Goal: Information Seeking & Learning: Learn about a topic

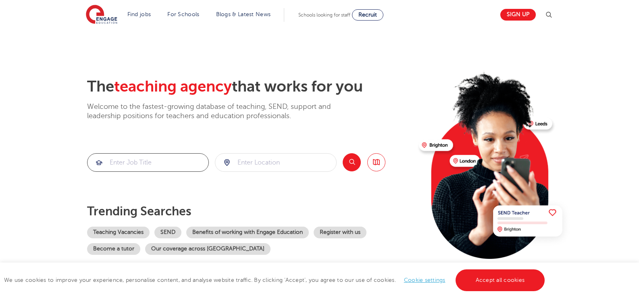
click at [158, 155] on input "search" at bounding box center [148, 163] width 121 height 18
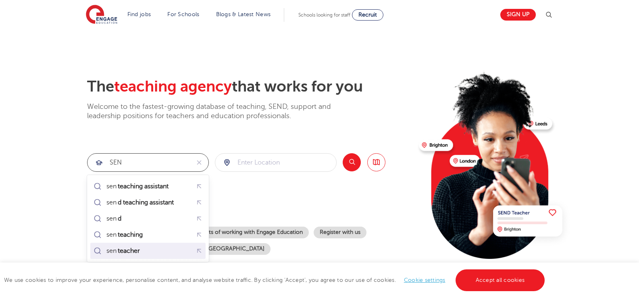
click at [166, 245] on div "sen teacher" at bounding box center [148, 250] width 112 height 13
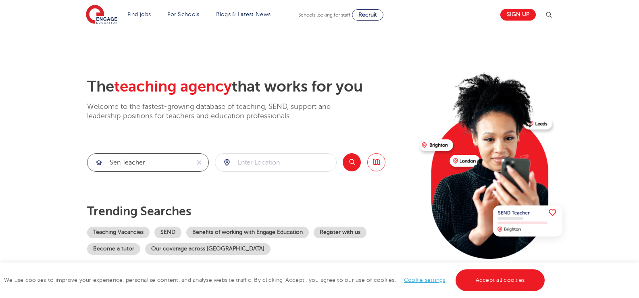
type input "sen teacher"
click at [273, 172] on div "The teaching agency that works for you Welcome to the fastest-growing database …" at bounding box center [250, 175] width 326 height 196
click at [274, 161] on input "search" at bounding box center [275, 163] width 121 height 18
click at [354, 164] on button "Search" at bounding box center [352, 162] width 18 height 18
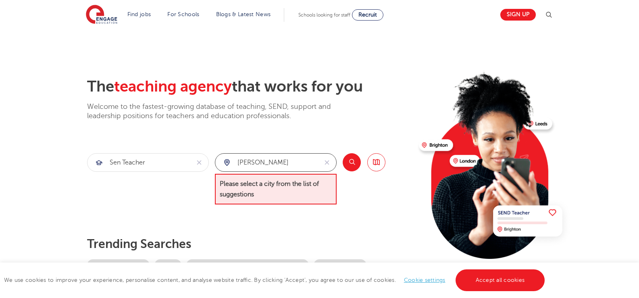
click at [295, 163] on input "Barry Wales" at bounding box center [266, 163] width 102 height 18
click at [282, 168] on input "Barry Wales" at bounding box center [266, 163] width 102 height 18
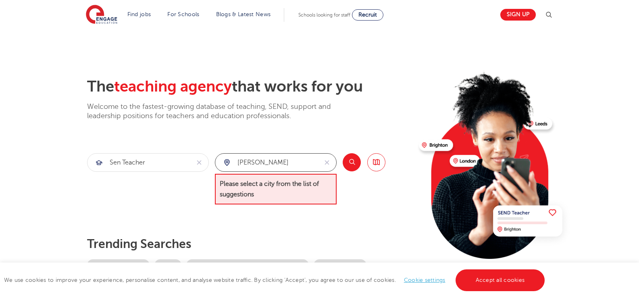
click at [282, 167] on input "Barry Wales" at bounding box center [266, 163] width 102 height 18
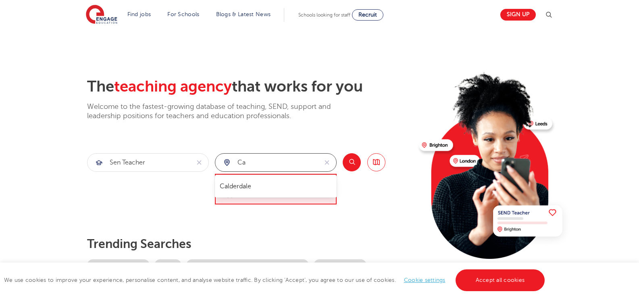
type input "C"
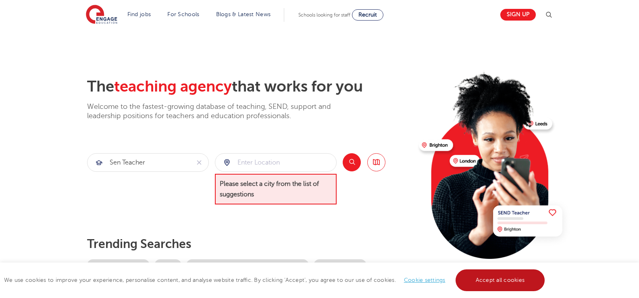
drag, startPoint x: 493, startPoint y: 276, endPoint x: 451, endPoint y: 235, distance: 57.9
click at [493, 275] on link "Accept all cookies" at bounding box center [501, 280] width 90 height 22
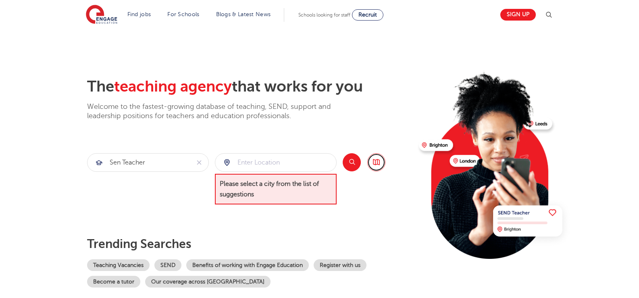
click at [381, 163] on link "Browse all Jobs" at bounding box center [377, 162] width 18 height 18
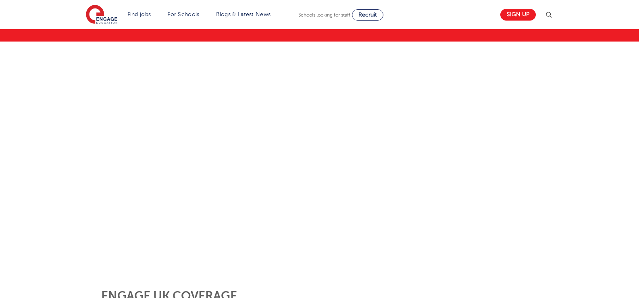
scroll to position [40, 0]
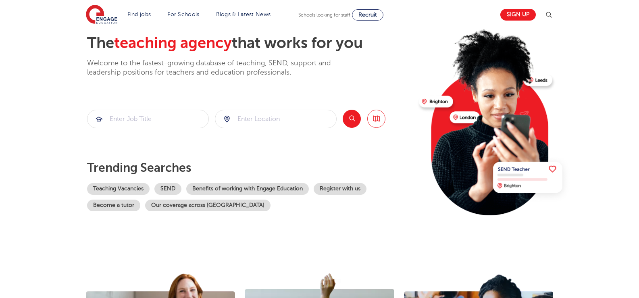
scroll to position [121, 0]
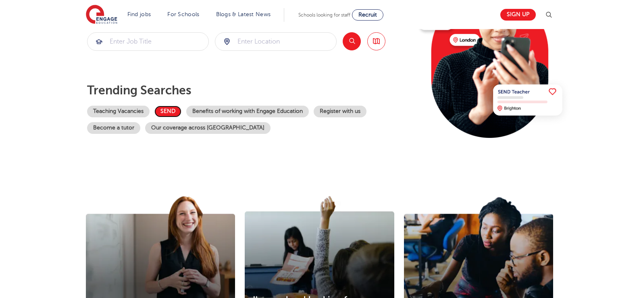
click at [174, 113] on link "SEND" at bounding box center [168, 112] width 27 height 12
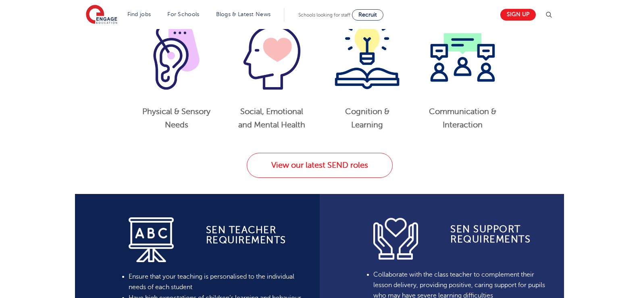
scroll to position [444, 0]
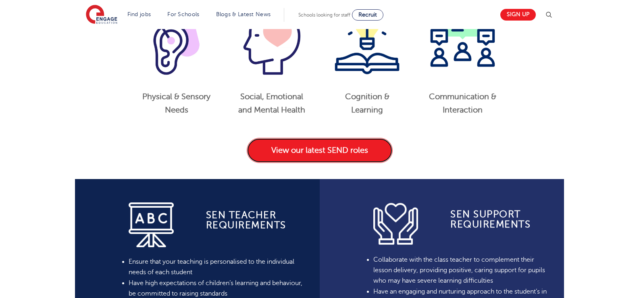
click at [288, 159] on link "View our latest SEND roles" at bounding box center [320, 150] width 146 height 25
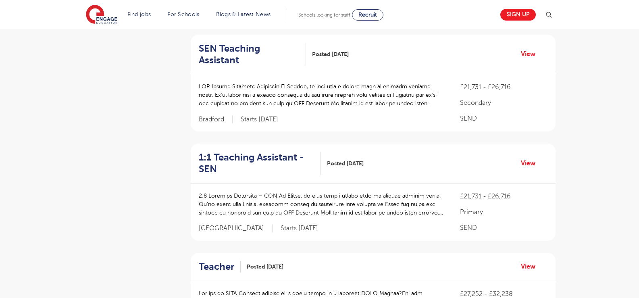
scroll to position [444, 0]
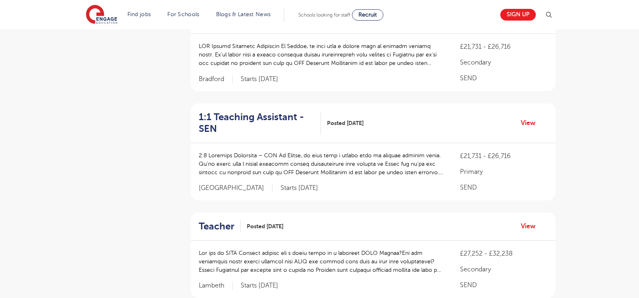
click at [373, 249] on p at bounding box center [322, 261] width 246 height 25
click at [521, 221] on link "View" at bounding box center [531, 226] width 21 height 10
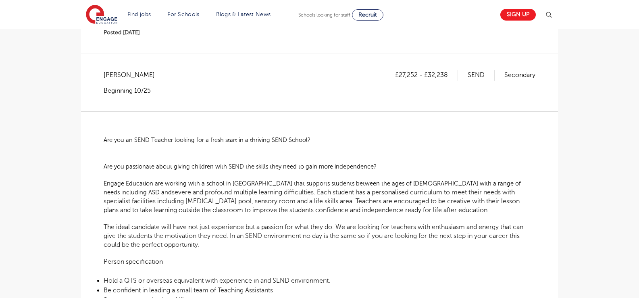
scroll to position [121, 0]
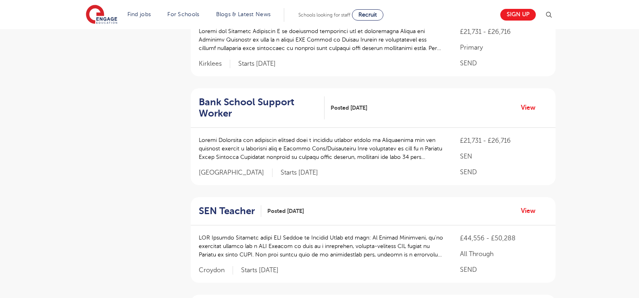
scroll to position [767, 0]
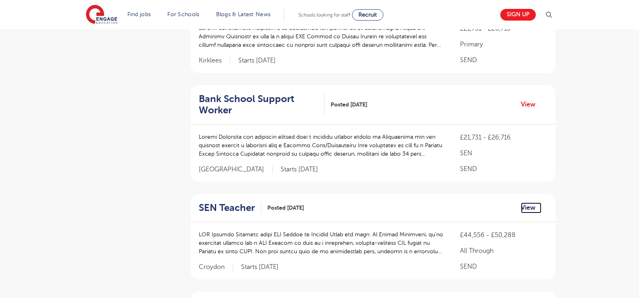
click at [527, 203] on link "View" at bounding box center [531, 208] width 21 height 10
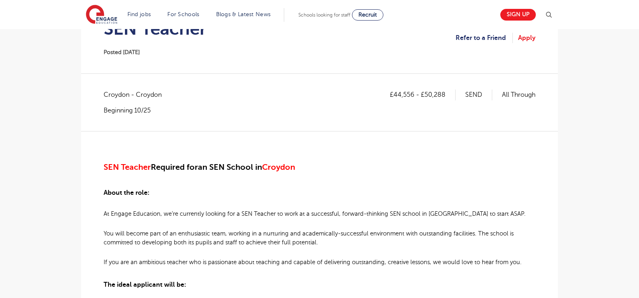
scroll to position [121, 0]
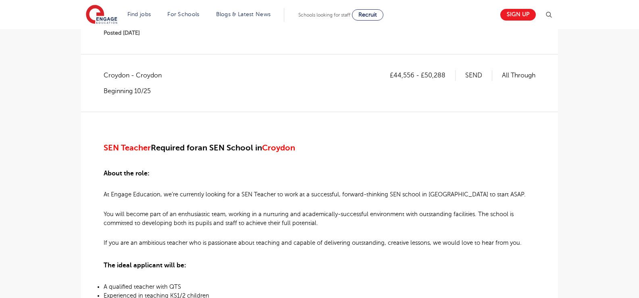
click at [284, 146] on span "Croydon" at bounding box center [278, 147] width 33 height 9
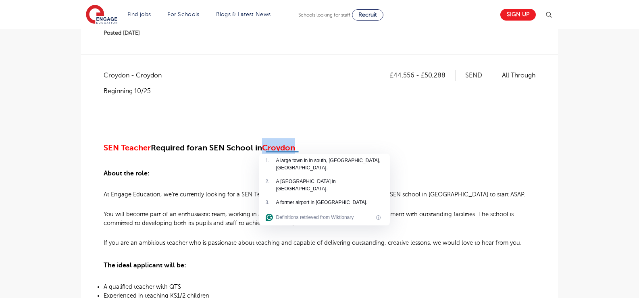
copy span "Croydon"
click at [403, 155] on h2 "SEN Teacher Required for an SEN School in Croydon" at bounding box center [320, 146] width 432 height 17
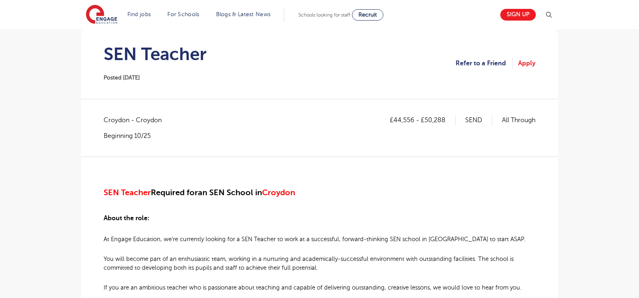
scroll to position [0, 0]
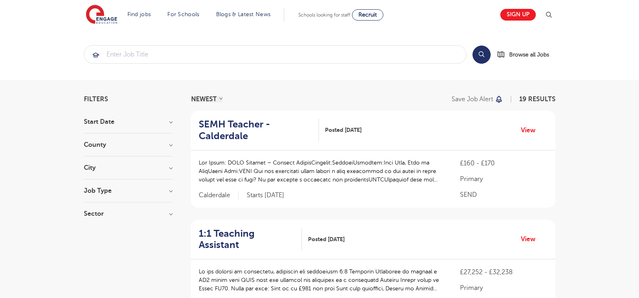
scroll to position [767, 0]
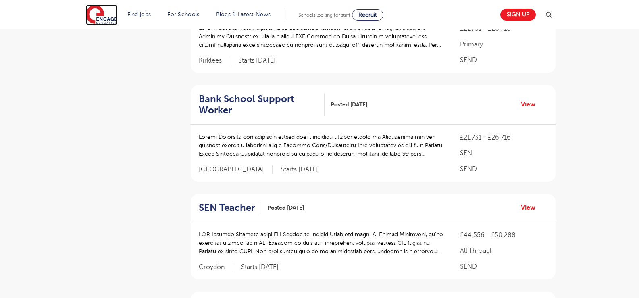
click at [115, 17] on img at bounding box center [101, 15] width 31 height 20
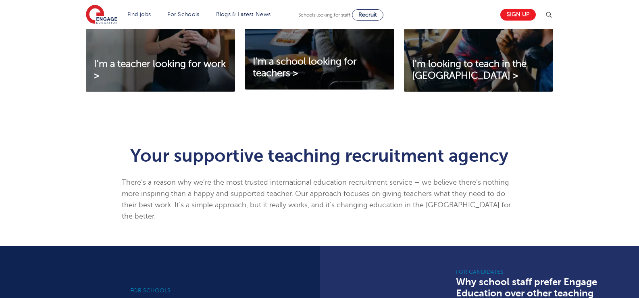
scroll to position [282, 0]
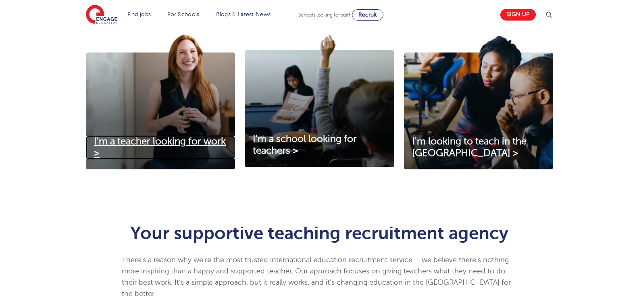
click at [203, 142] on span "I'm a teacher looking for work >" at bounding box center [160, 147] width 132 height 23
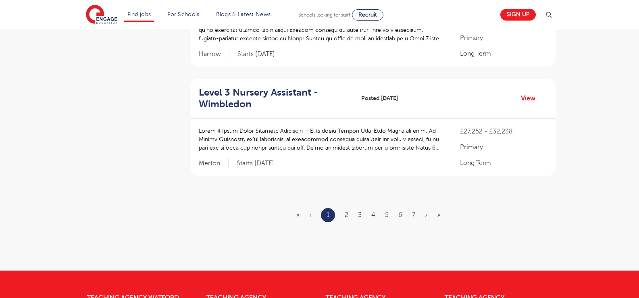
scroll to position [968, 0]
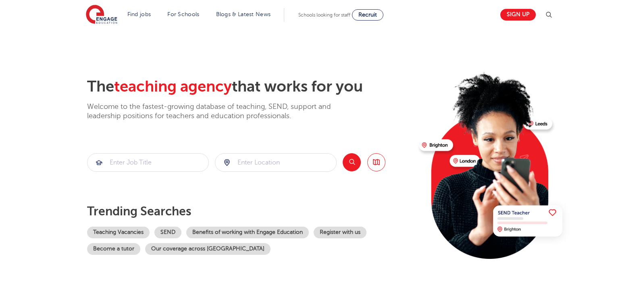
scroll to position [282, 0]
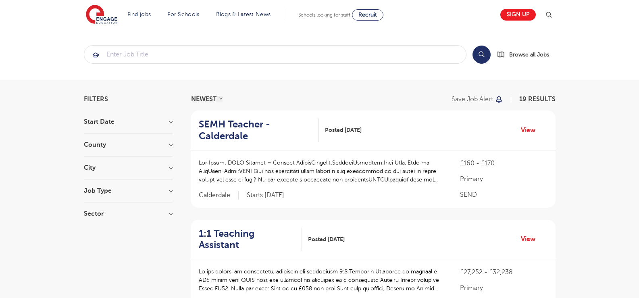
scroll to position [767, 0]
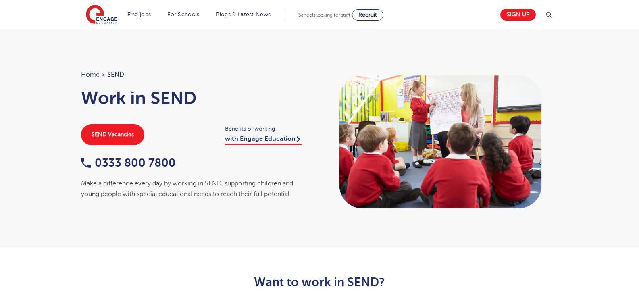
scroll to position [444, 0]
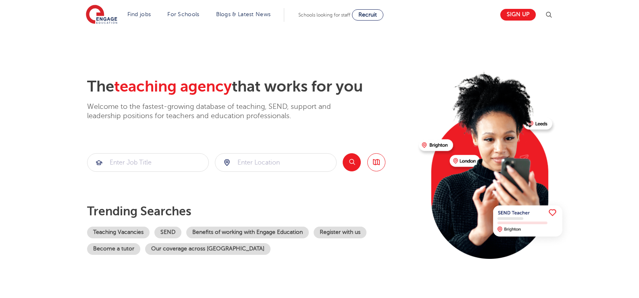
scroll to position [121, 0]
